Goal: Find specific page/section: Find specific page/section

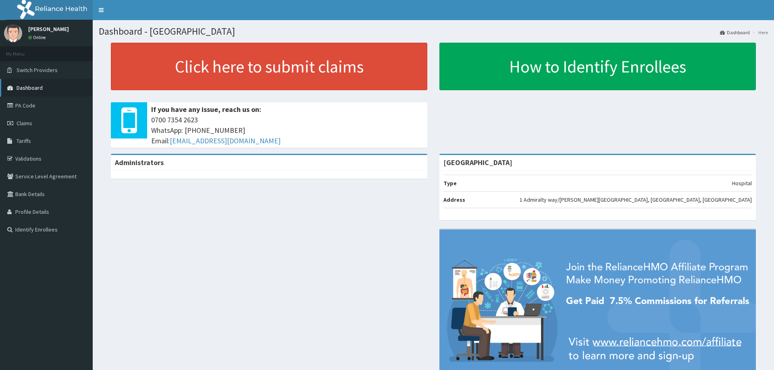
click at [31, 84] on span "Dashboard" at bounding box center [30, 87] width 26 height 7
click at [23, 106] on link "PA Code" at bounding box center [46, 106] width 93 height 18
click at [32, 102] on link "PA Code" at bounding box center [46, 106] width 93 height 18
click at [25, 104] on link "PA Code" at bounding box center [46, 106] width 93 height 18
click at [30, 102] on link "PA Code" at bounding box center [46, 106] width 93 height 18
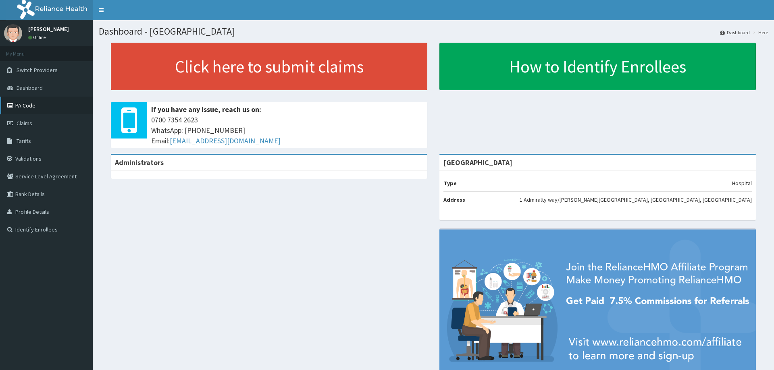
click at [16, 104] on link "PA Code" at bounding box center [46, 106] width 93 height 18
